Goal: Find contact information: Find contact information

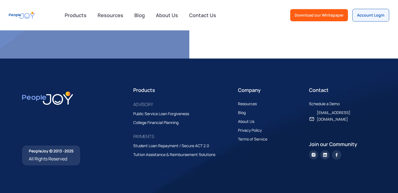
scroll to position [1608, 0]
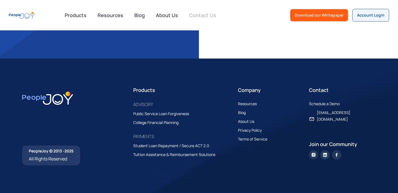
click at [219, 20] on link "Contact Us" at bounding box center [203, 15] width 34 height 12
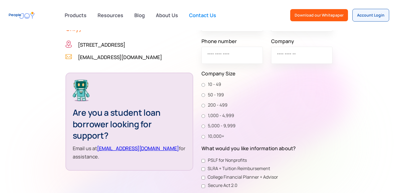
scroll to position [101, 0]
